Goal: Transaction & Acquisition: Purchase product/service

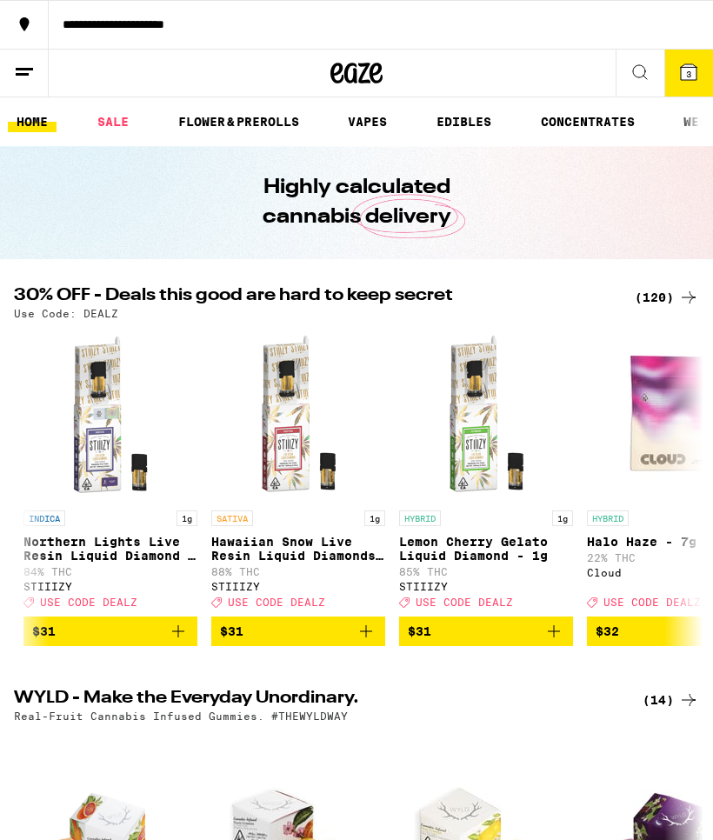
scroll to position [0, 15392]
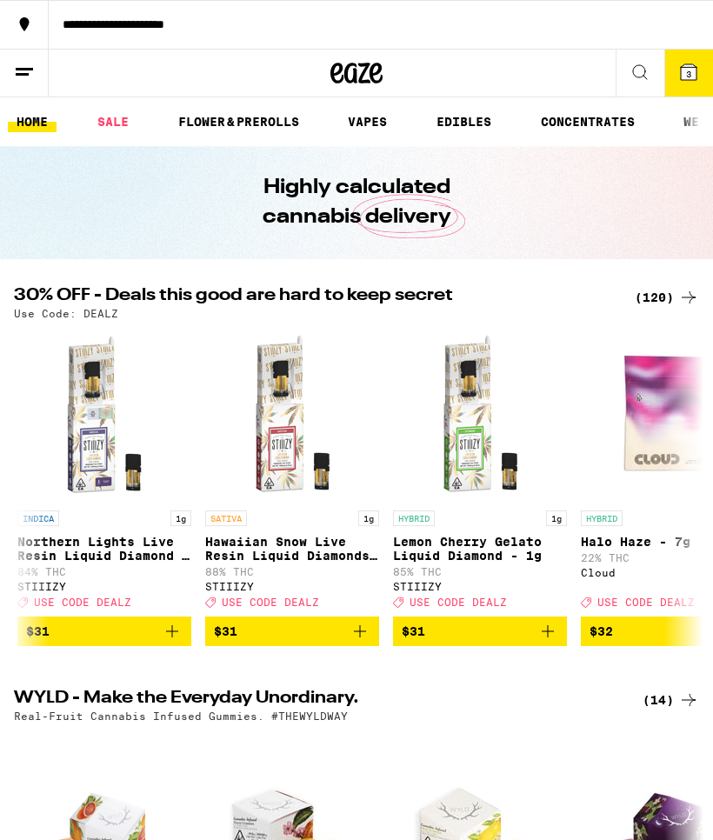
click at [552, 641] on icon "Add to bag" at bounding box center [547, 631] width 21 height 21
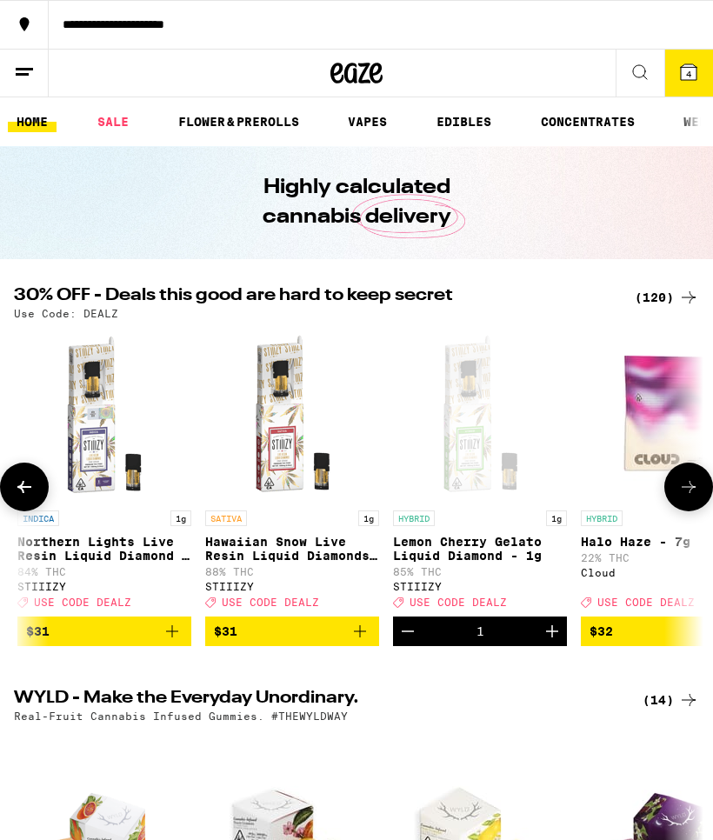
click at [559, 641] on icon "Increment" at bounding box center [552, 631] width 21 height 21
click at [683, 73] on icon at bounding box center [689, 72] width 16 height 16
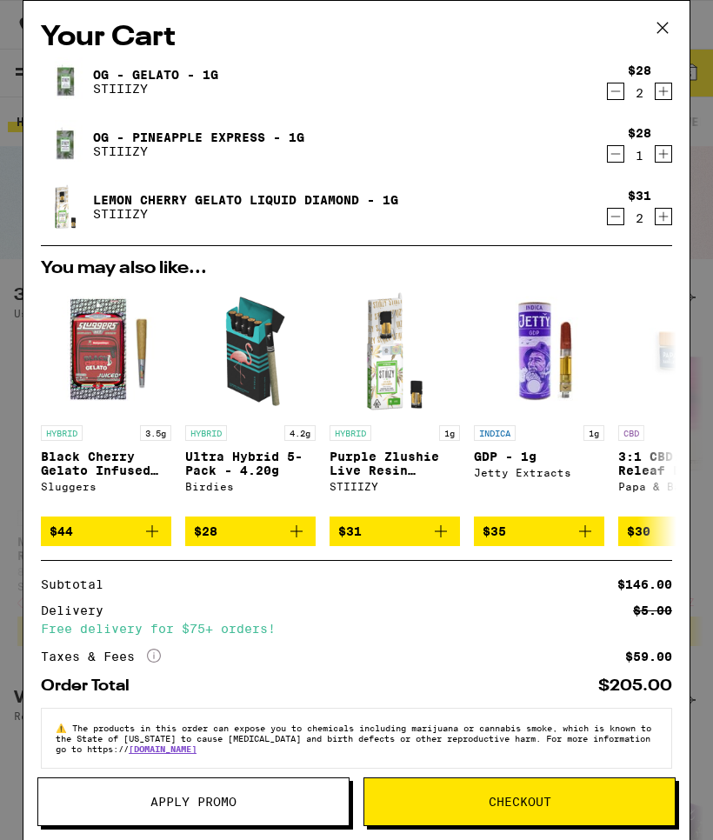
click at [618, 155] on icon "Decrement" at bounding box center [616, 153] width 16 height 21
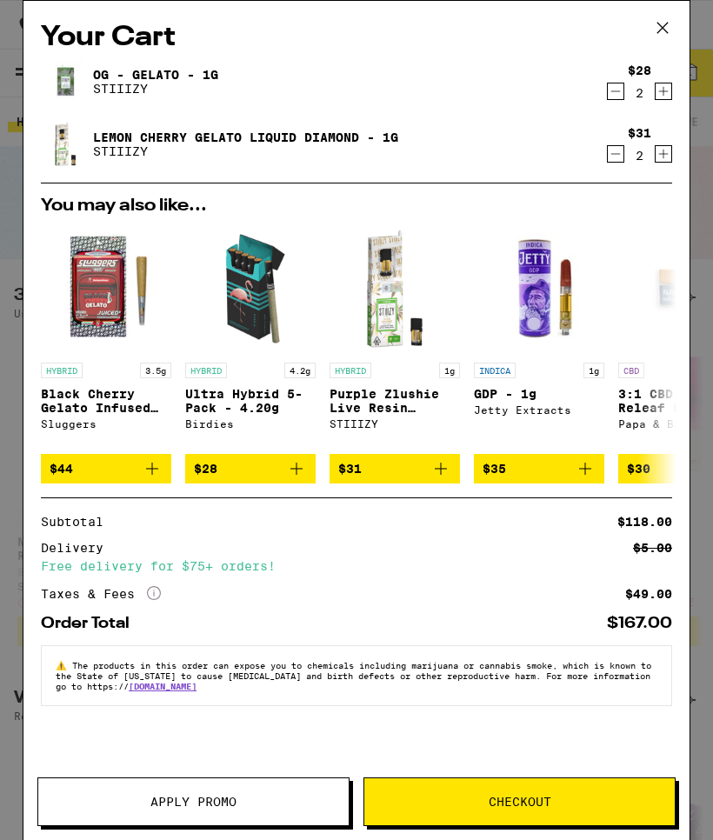
click at [618, 91] on icon "Decrement" at bounding box center [616, 91] width 10 height 0
click at [619, 89] on icon "Decrement" at bounding box center [616, 91] width 16 height 21
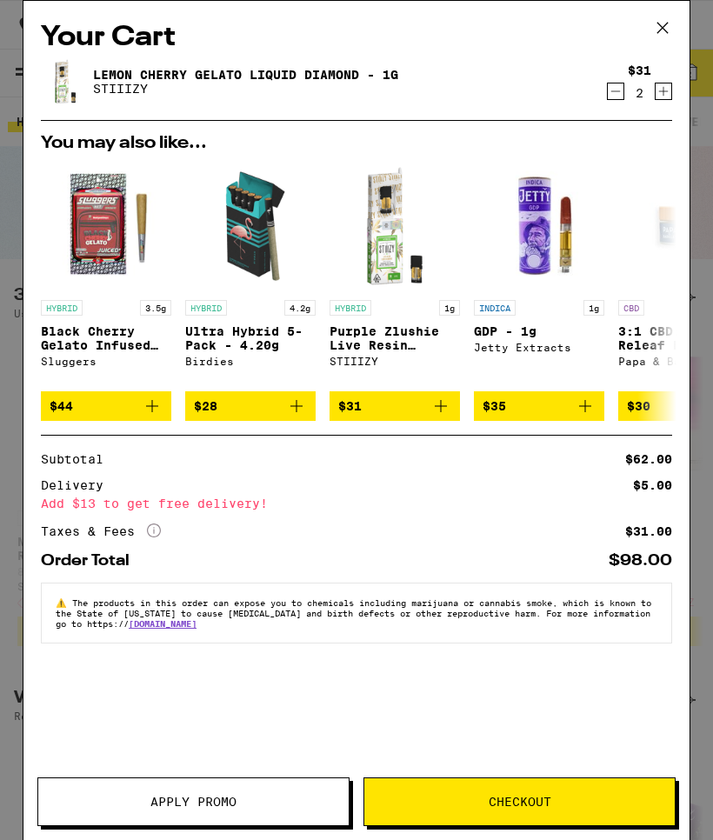
click at [666, 27] on icon at bounding box center [662, 28] width 26 height 26
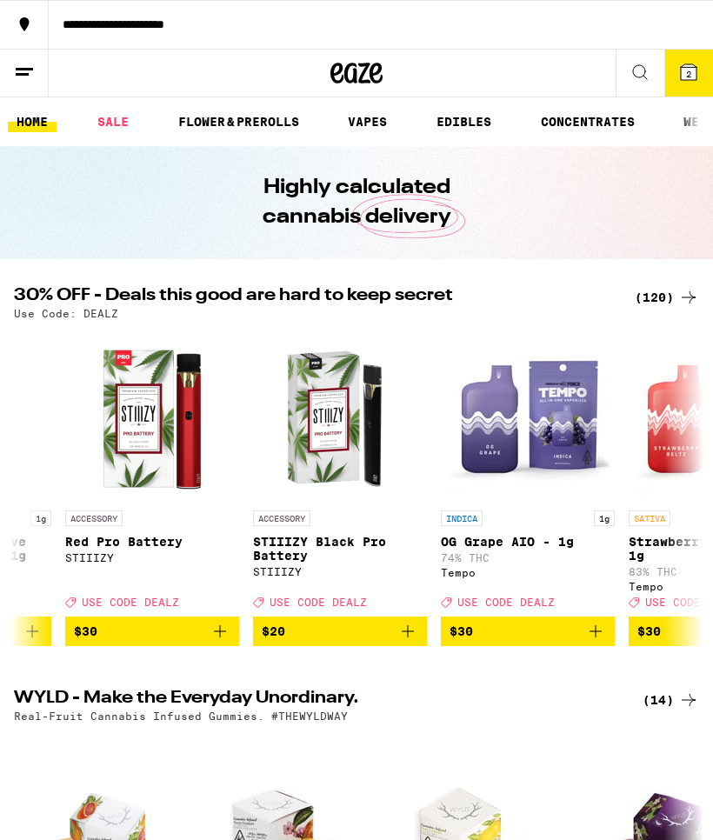
scroll to position [0, 14032]
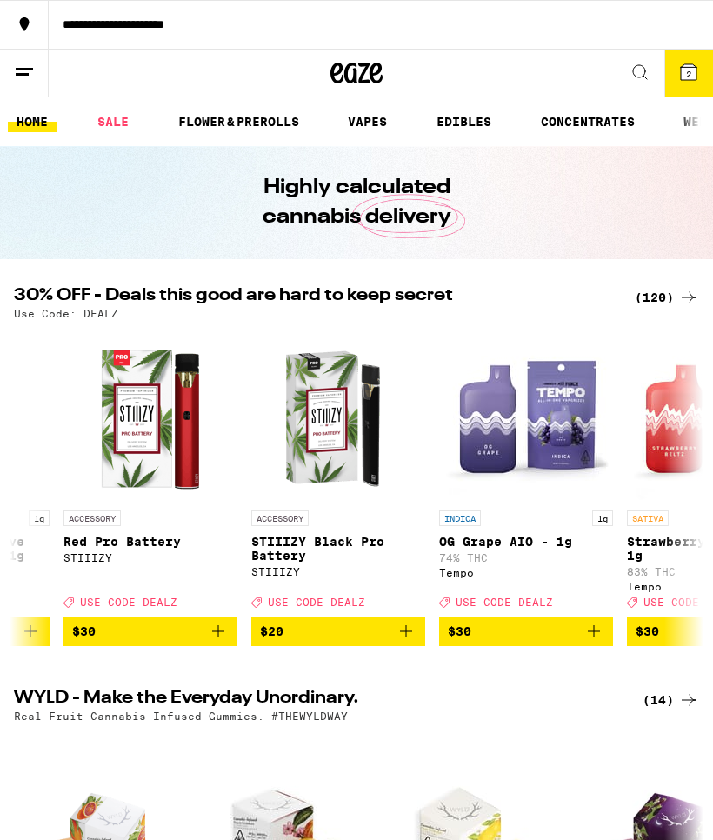
click at [409, 641] on icon "Add to bag" at bounding box center [405, 631] width 21 height 21
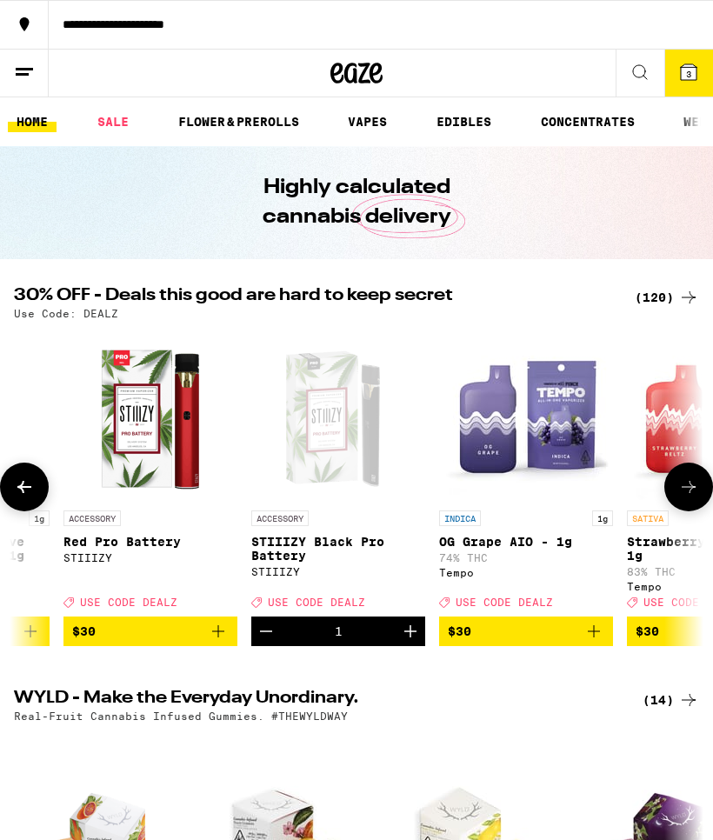
click at [689, 74] on span "3" at bounding box center [688, 74] width 5 height 10
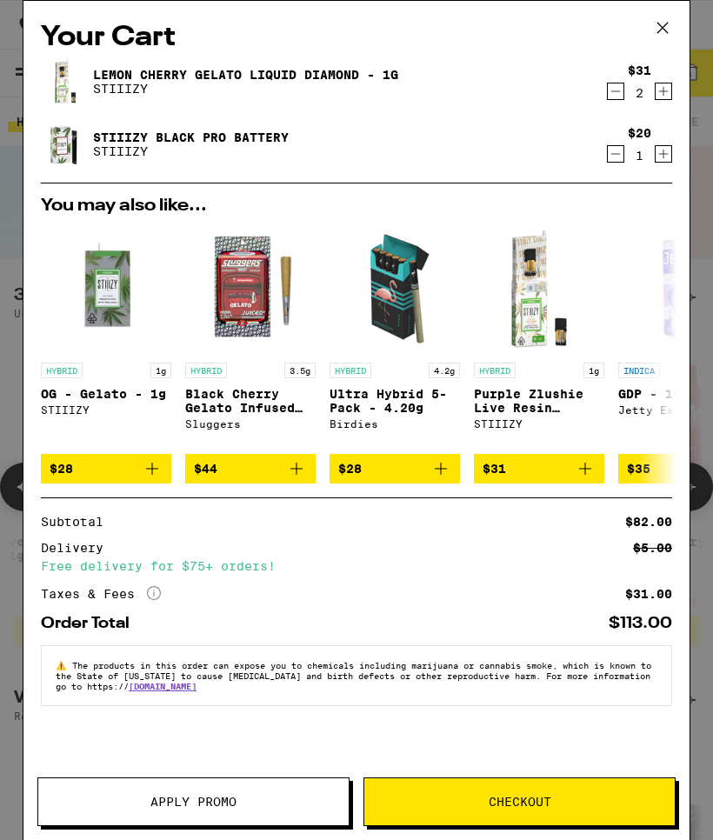
click at [166, 786] on button "Apply Promo" at bounding box center [193, 801] width 312 height 49
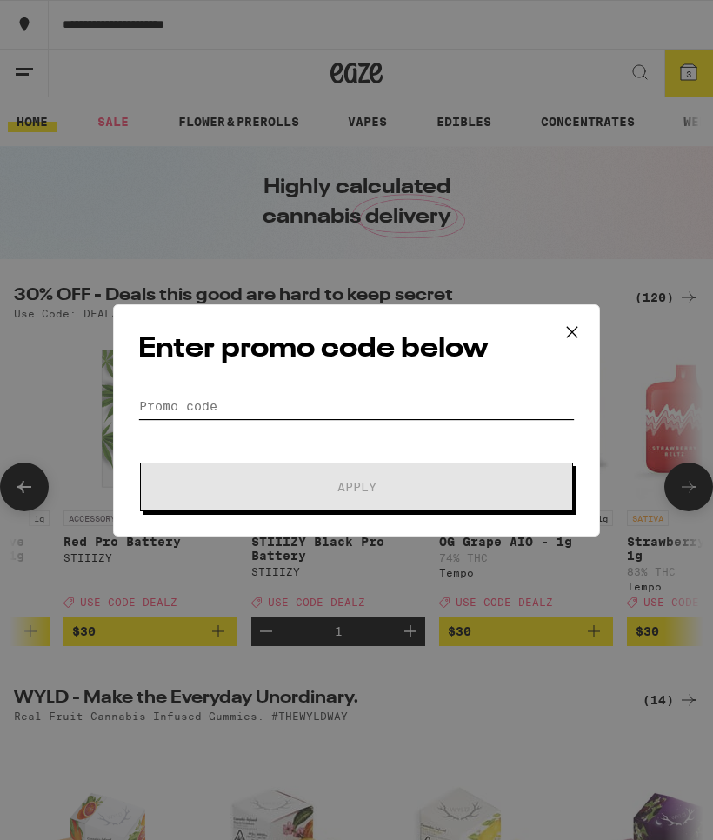
click at [336, 398] on input "Promo Code" at bounding box center [356, 406] width 436 height 26
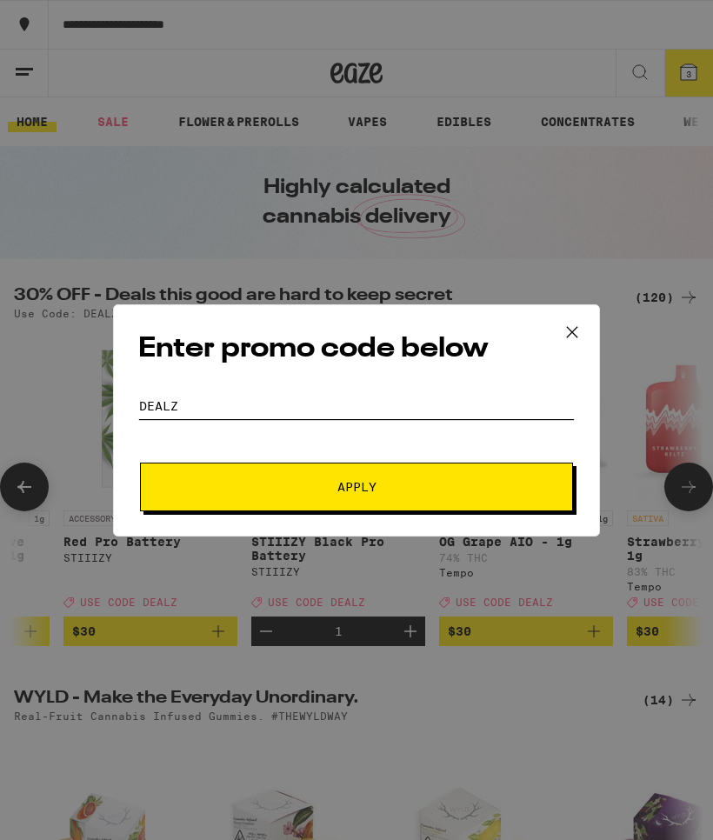
type input "Dealz"
click at [366, 489] on span "Apply" at bounding box center [356, 487] width 39 height 12
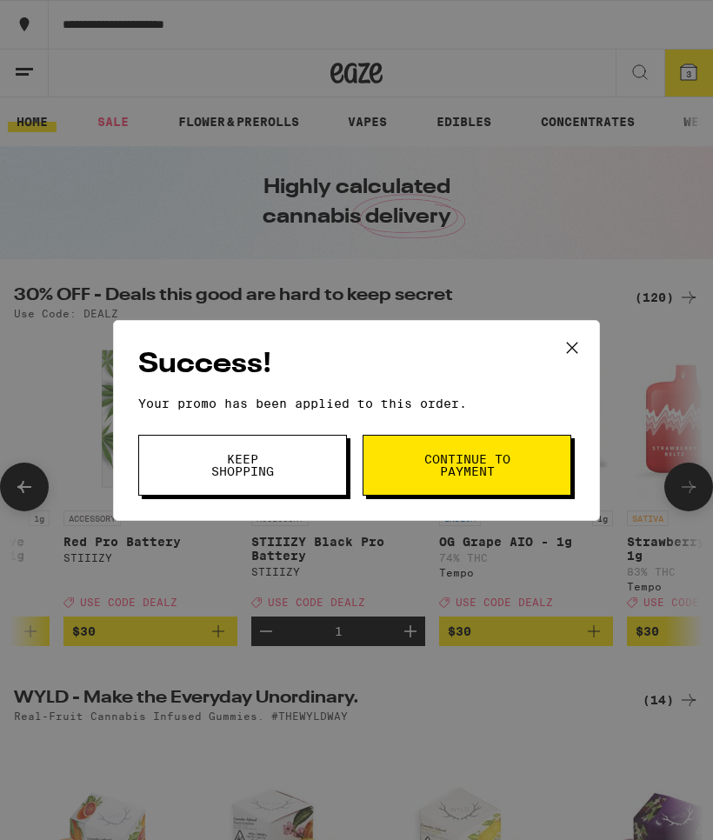
click at [568, 335] on icon at bounding box center [572, 348] width 26 height 26
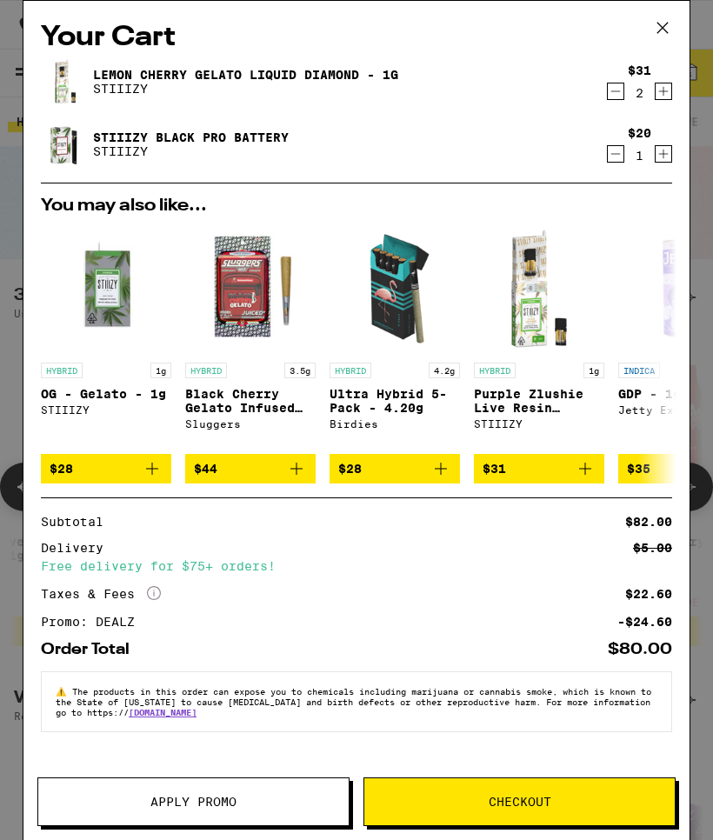
click at [666, 25] on icon at bounding box center [662, 28] width 26 height 26
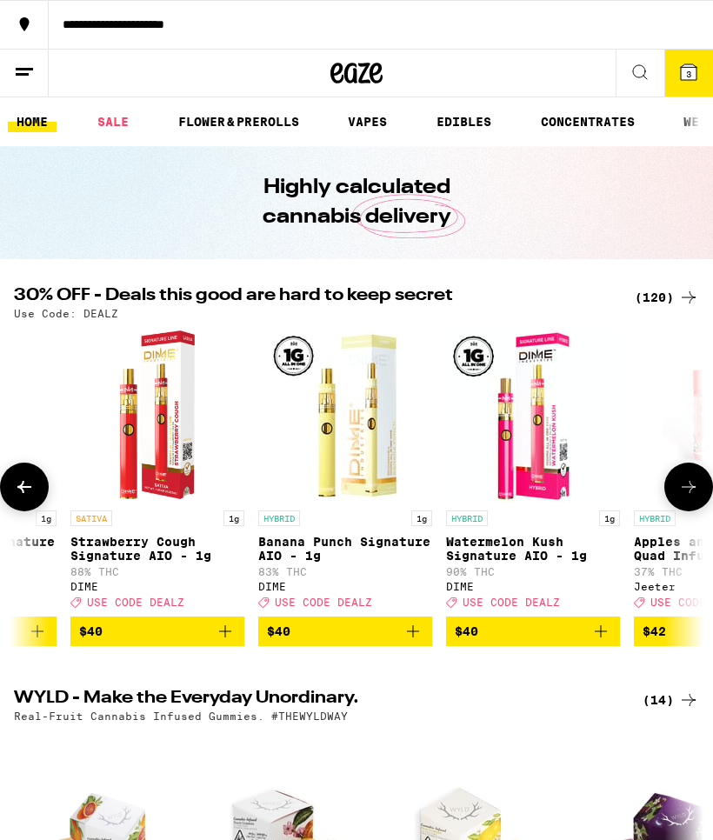
scroll to position [0, 19097]
